Goal: Task Accomplishment & Management: Use online tool/utility

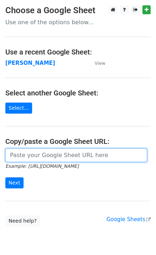
click at [48, 158] on input "url" at bounding box center [76, 156] width 142 height 14
paste input "[URL][DOMAIN_NAME]"
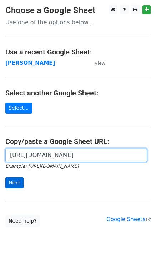
type input "[URL][DOMAIN_NAME]"
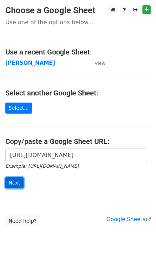
scroll to position [0, 0]
click at [18, 183] on input "Next" at bounding box center [14, 183] width 18 height 11
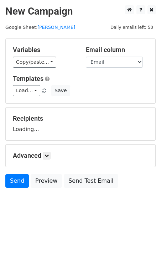
click at [156, 10] on main "New Campaign Daily emails left: 50 Google Sheet: [PERSON_NAME] Variables Copy/p…" at bounding box center [80, 98] width 161 height 186
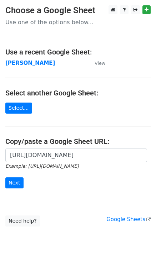
scroll to position [0, 201]
type input "https://docs.google.com/spreadsheets/d/1-vuey2nK_okxf-JivA7sf96WnD_L0rZf5mgk8Rc…"
click at [10, 182] on input "Next" at bounding box center [14, 183] width 18 height 11
